Goal: Navigation & Orientation: Find specific page/section

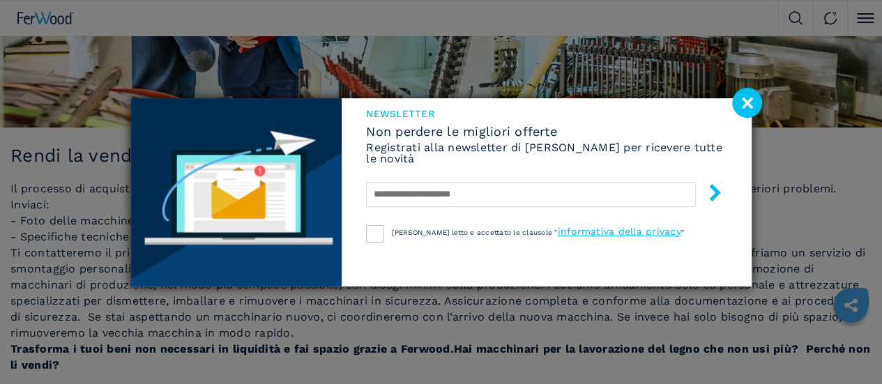
click at [746, 106] on image at bounding box center [747, 103] width 30 height 30
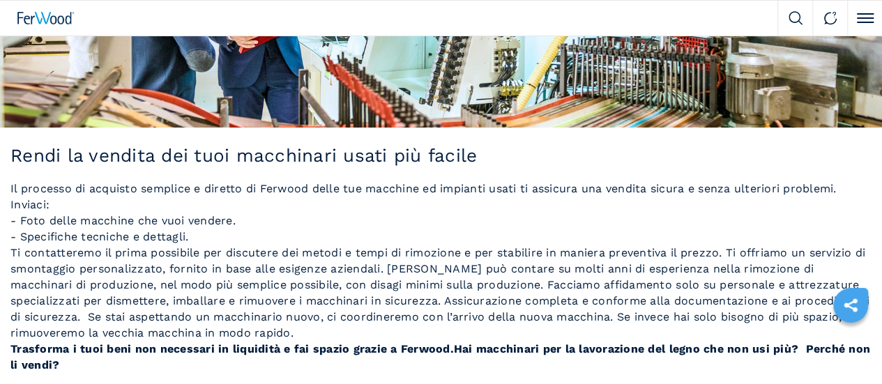
click at [0, 0] on link "Azienda" at bounding box center [0, 0] width 0 height 0
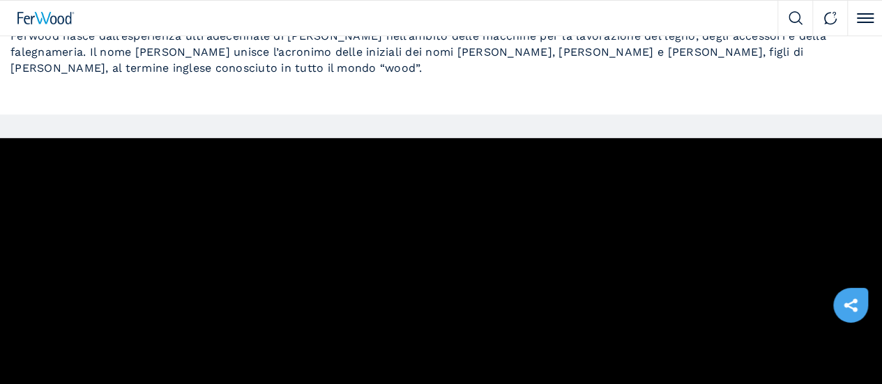
scroll to position [255, 0]
